Goal: Transaction & Acquisition: Book appointment/travel/reservation

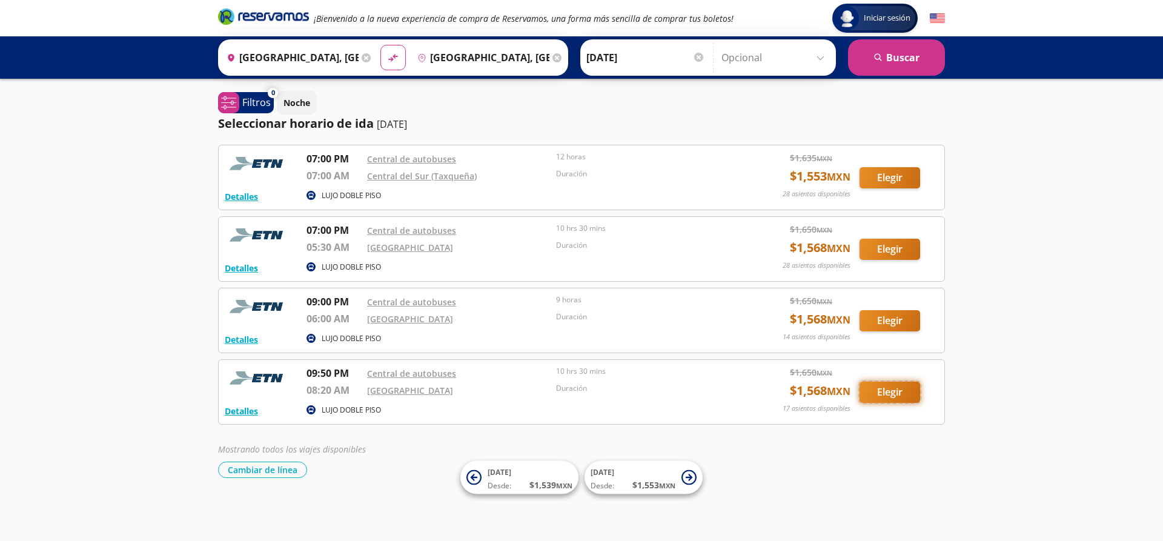
click at [884, 391] on button "Elegir" at bounding box center [889, 392] width 61 height 21
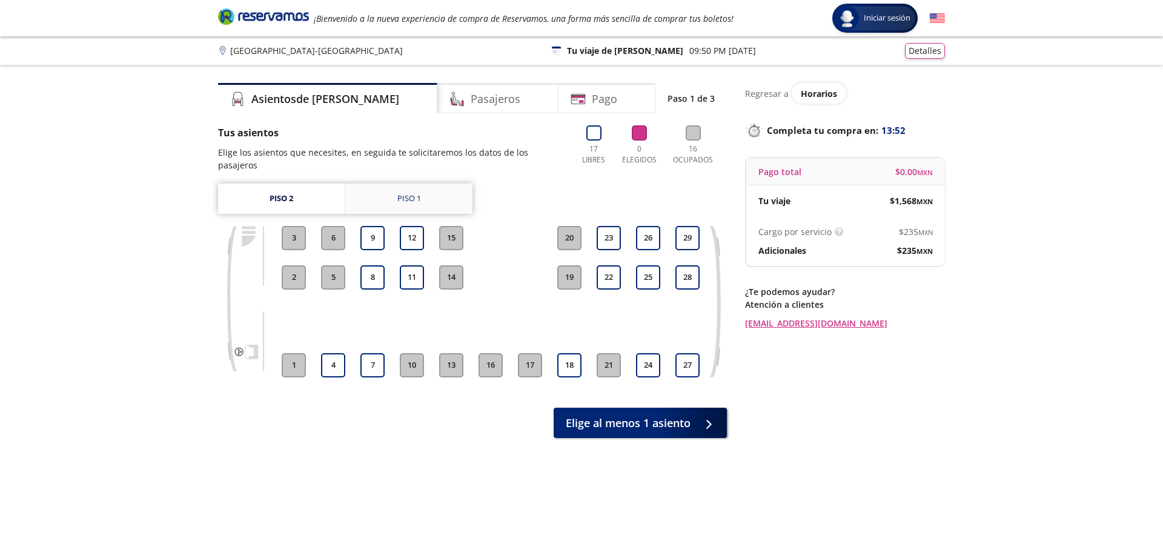
click at [377, 187] on link "Piso 1" at bounding box center [408, 198] width 127 height 30
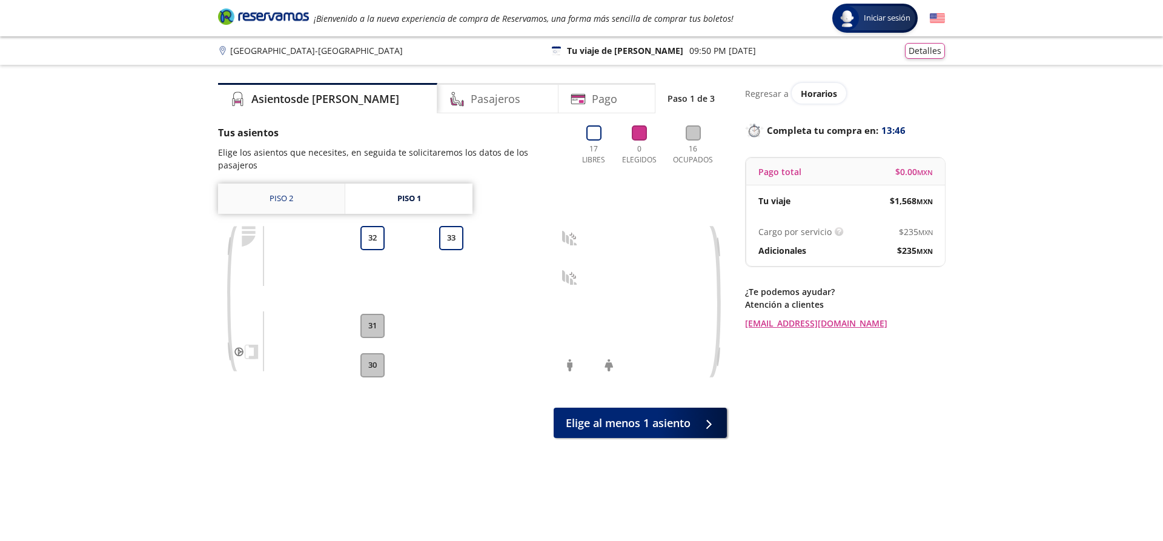
click at [294, 194] on link "Piso 2" at bounding box center [281, 198] width 127 height 30
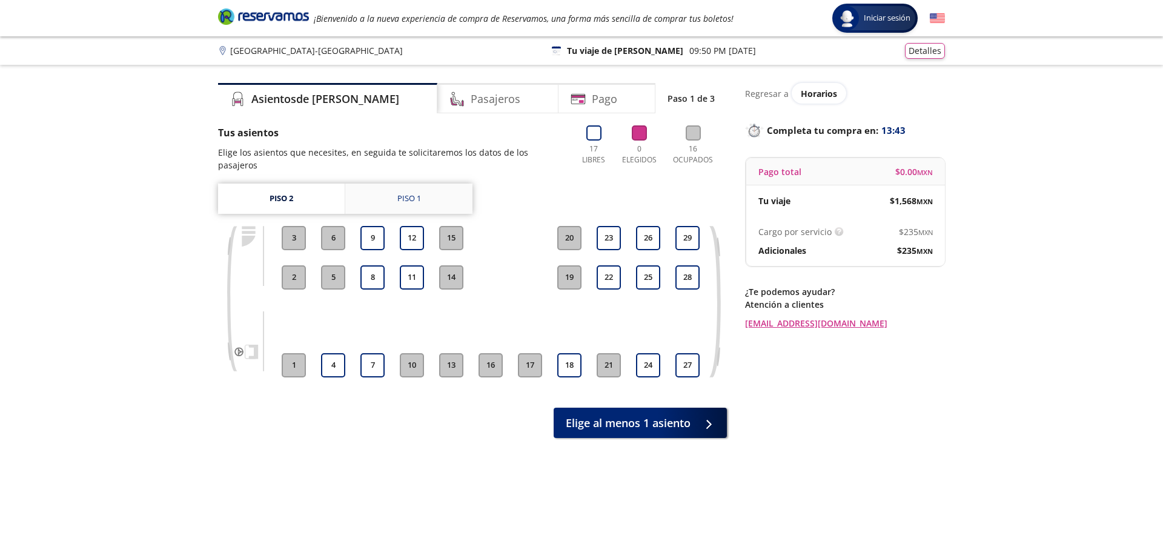
click at [429, 187] on link "Piso 1" at bounding box center [408, 198] width 127 height 30
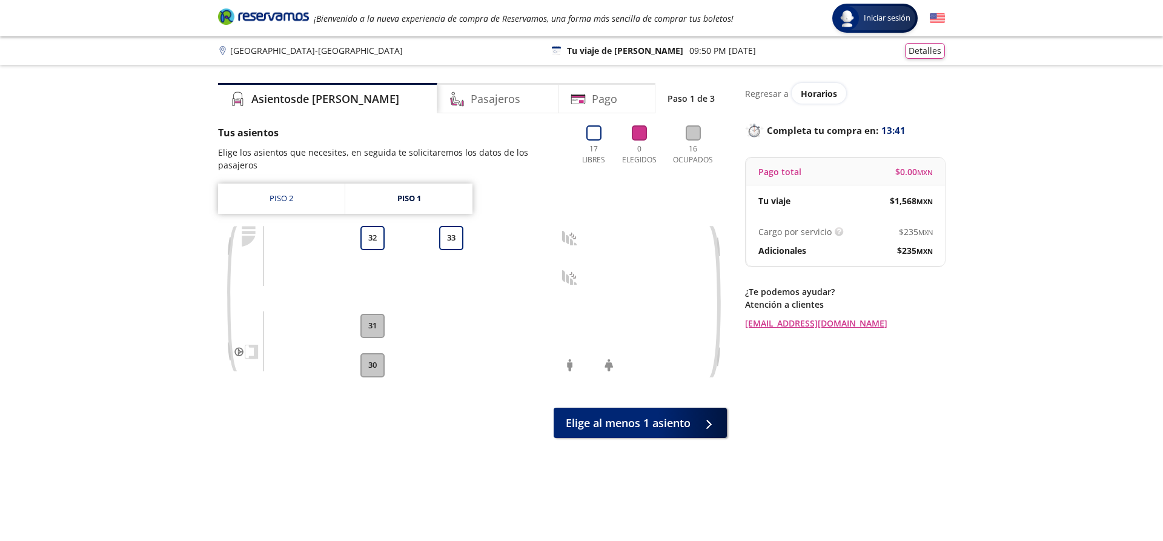
click at [365, 315] on button "31" at bounding box center [372, 326] width 24 height 24
click at [369, 353] on button "30" at bounding box center [372, 365] width 24 height 24
